Goal: Information Seeking & Learning: Learn about a topic

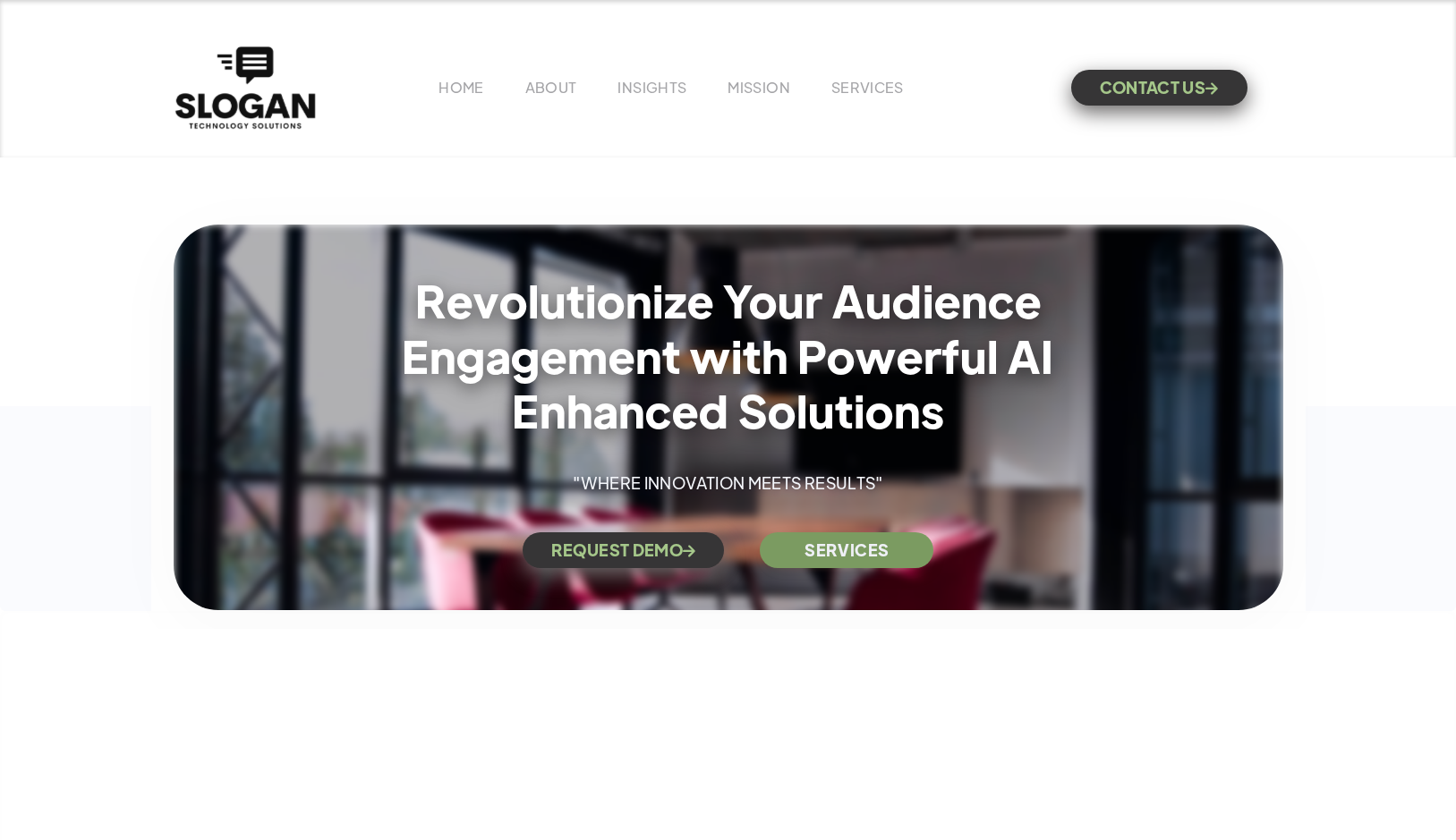
click at [267, 109] on img "home" at bounding box center [244, 87] width 149 height 91
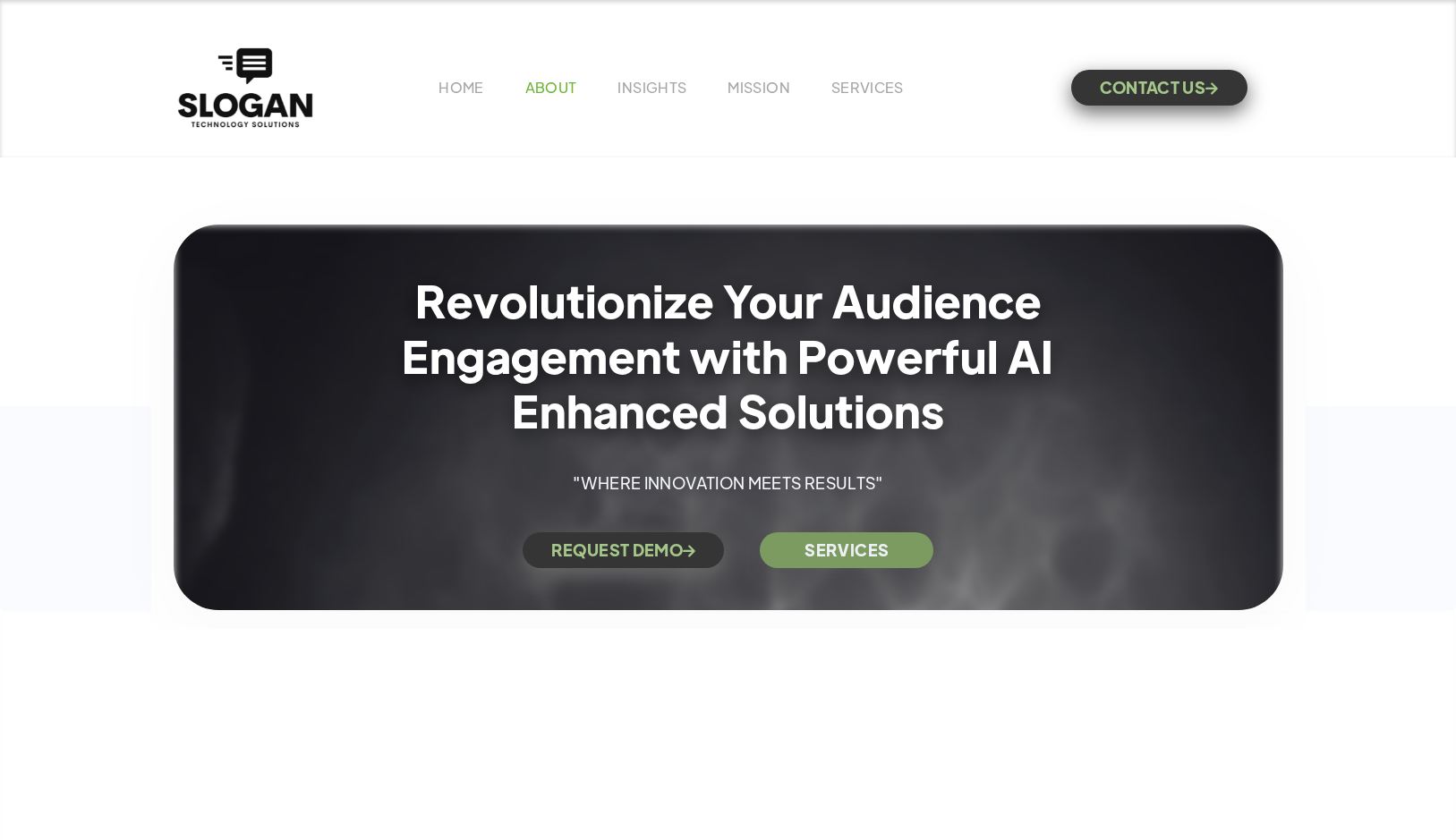
click at [553, 82] on link "ABOUT" at bounding box center [551, 87] width 51 height 19
